Goal: Obtain resource: Obtain resource

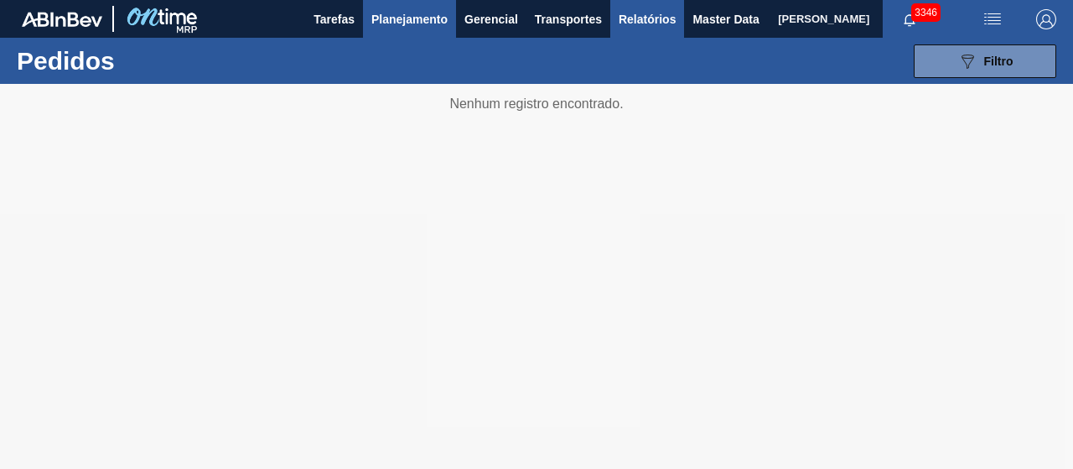
click at [654, 20] on span "Relatórios" at bounding box center [647, 19] width 57 height 20
checkbox input "true"
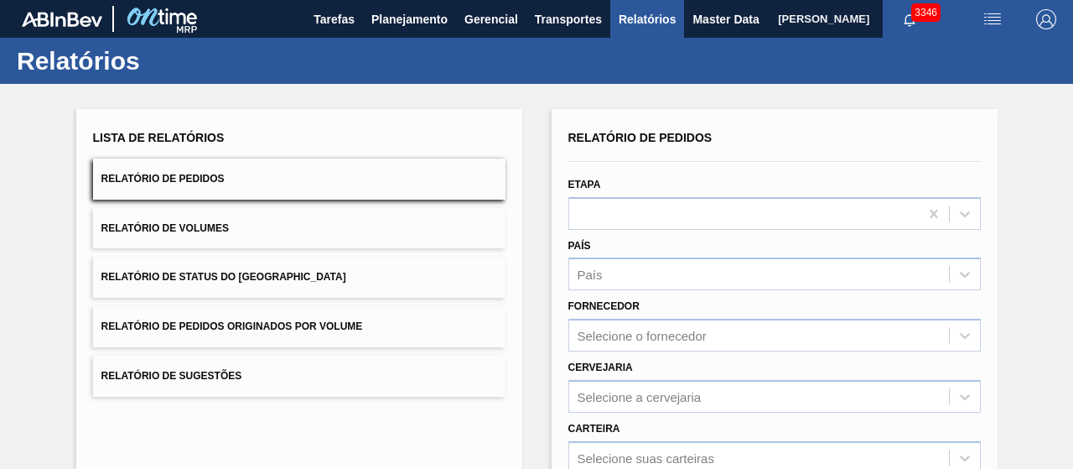
click at [258, 317] on button "Relatório de Pedidos Originados por Volume" at bounding box center [299, 326] width 412 height 41
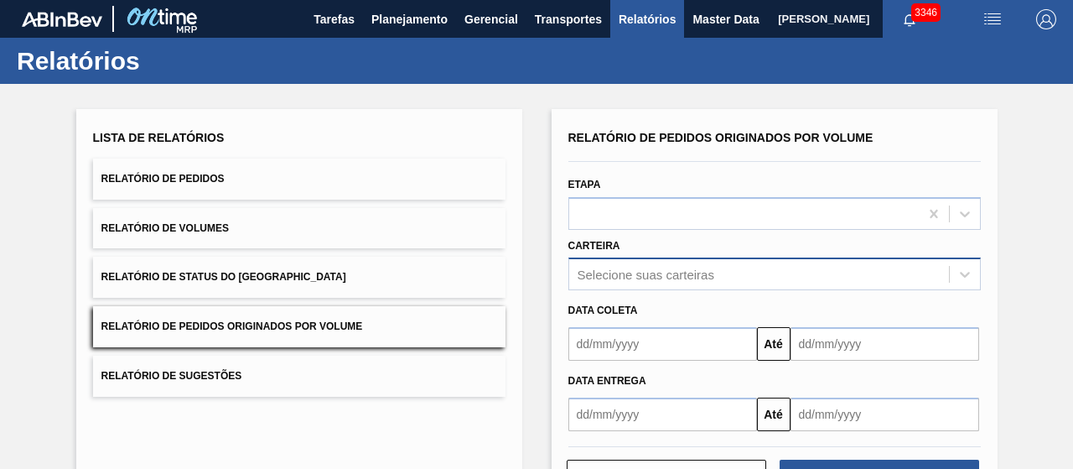
click at [610, 279] on div "Selecione suas carteiras" at bounding box center [774, 273] width 412 height 33
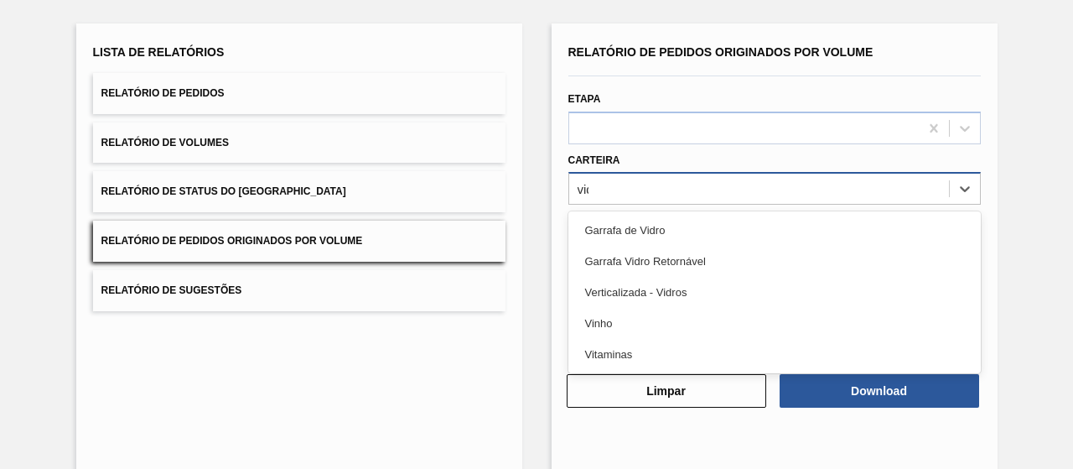
type input "vidro"
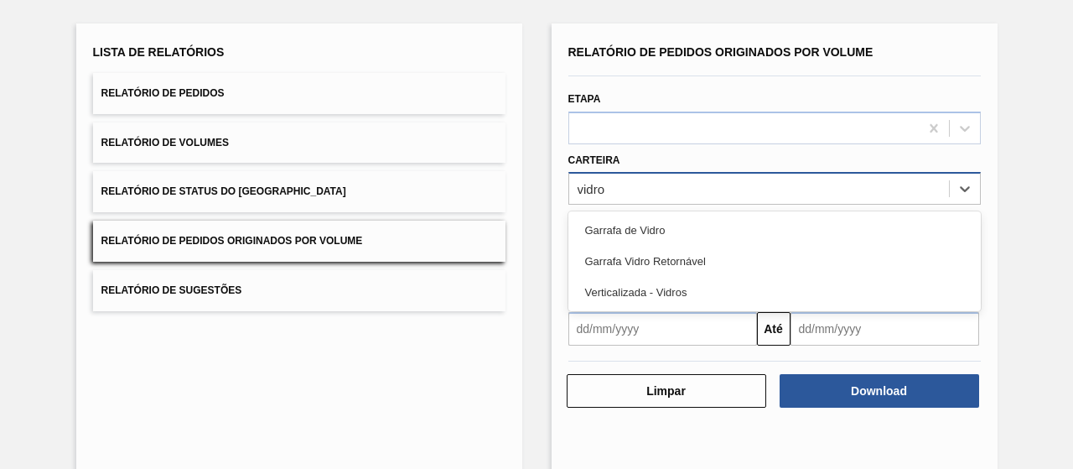
scroll to position [85, 0]
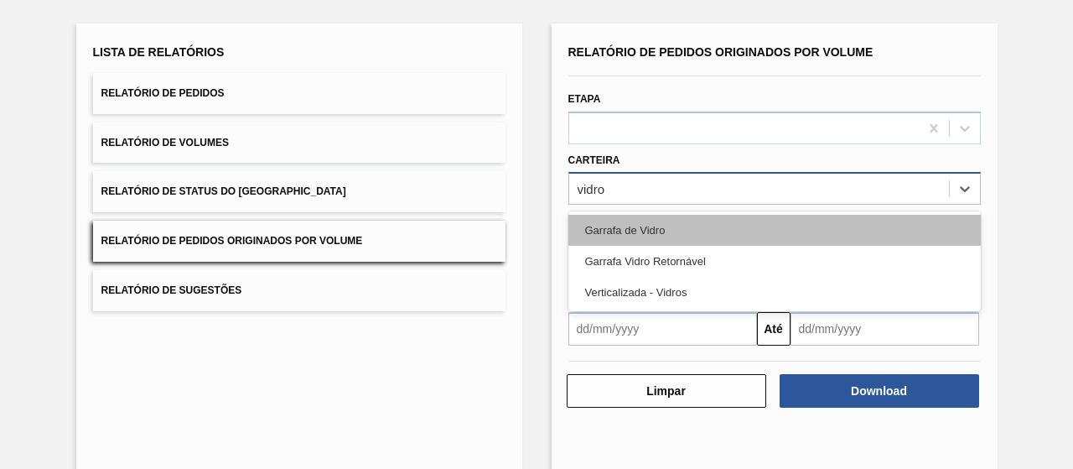
click at [617, 232] on div "Garrafa de Vidro" at bounding box center [774, 230] width 412 height 31
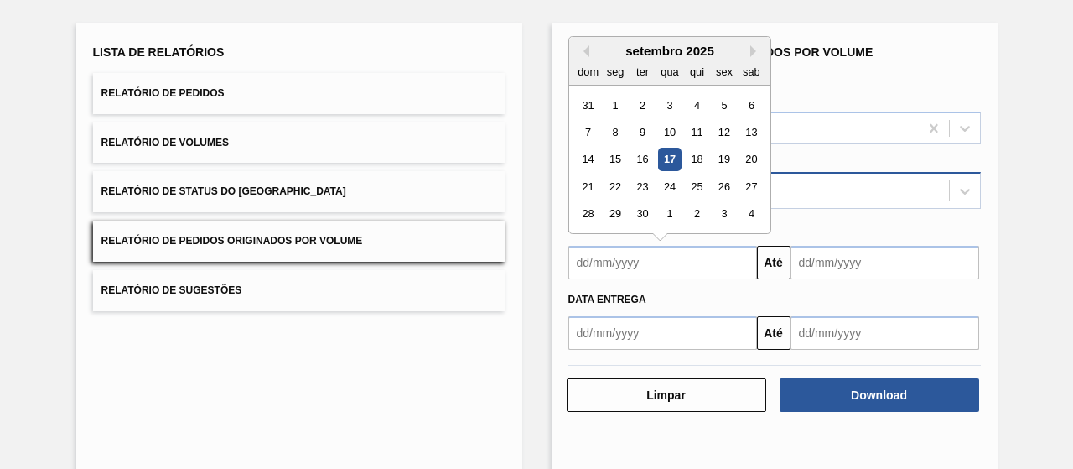
click at [630, 258] on input "text" at bounding box center [662, 263] width 189 height 34
click at [606, 98] on div "1" at bounding box center [615, 105] width 23 height 23
type input "[DATE]"
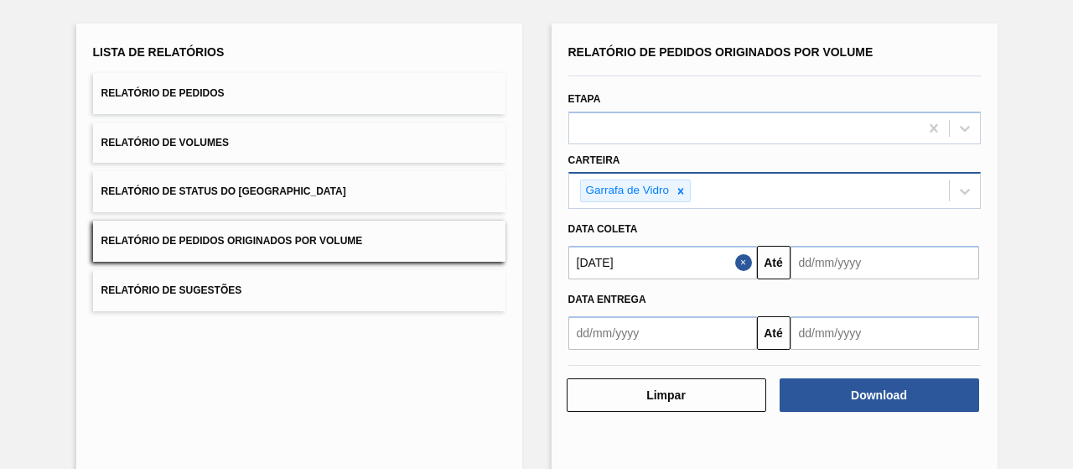
click at [823, 267] on input "text" at bounding box center [884, 263] width 189 height 34
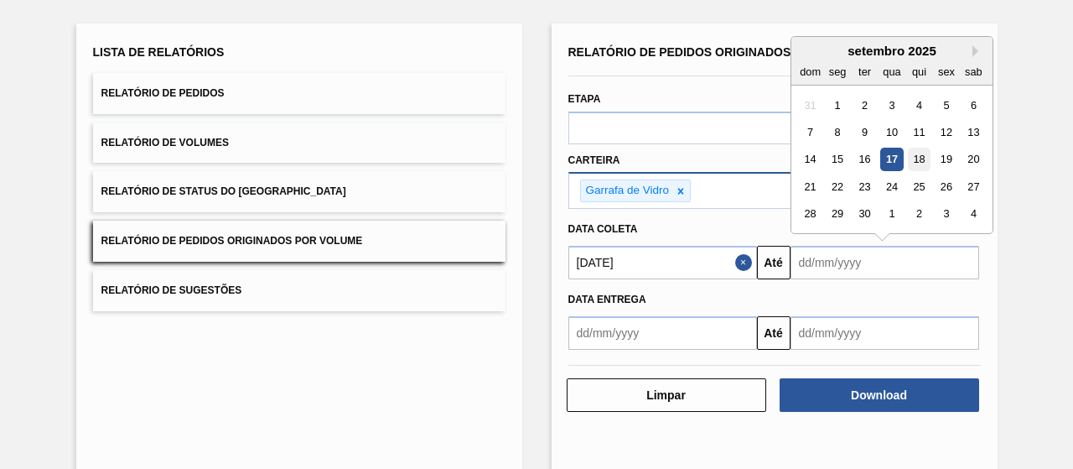
click at [919, 162] on div "18" at bounding box center [918, 159] width 23 height 23
type input "[DATE]"
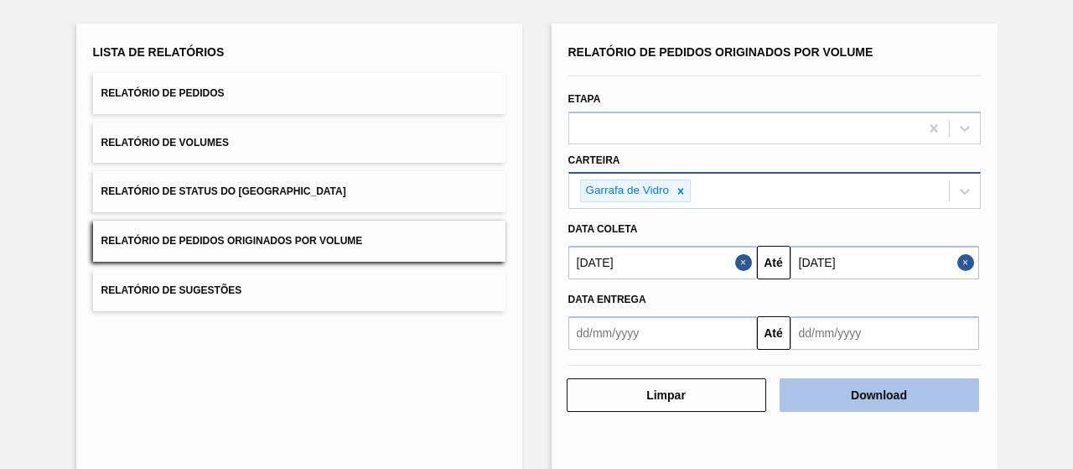
click at [885, 393] on button "Download" at bounding box center [879, 395] width 199 height 34
